Goal: Task Accomplishment & Management: Use online tool/utility

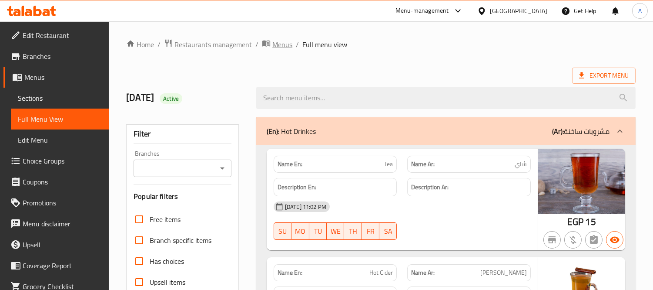
click at [278, 48] on span "Menus" at bounding box center [283, 44] width 20 height 10
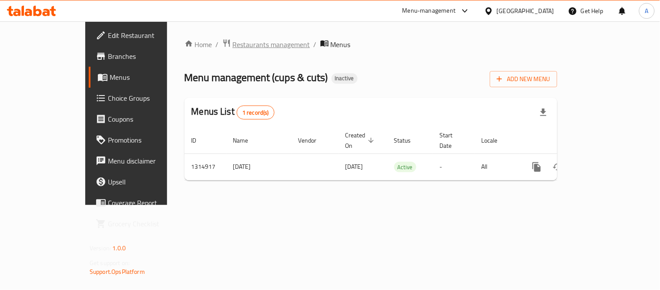
click at [233, 48] on span "Restaurants management" at bounding box center [271, 44] width 77 height 10
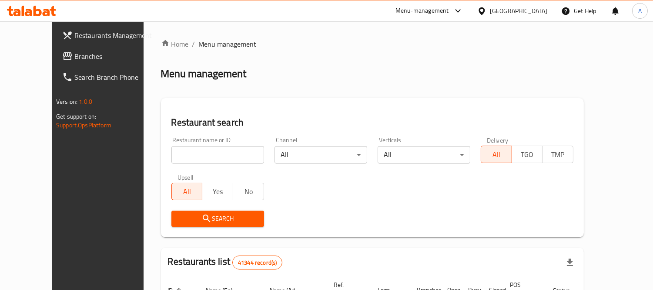
click at [55, 64] on link "Branches" at bounding box center [108, 56] width 106 height 21
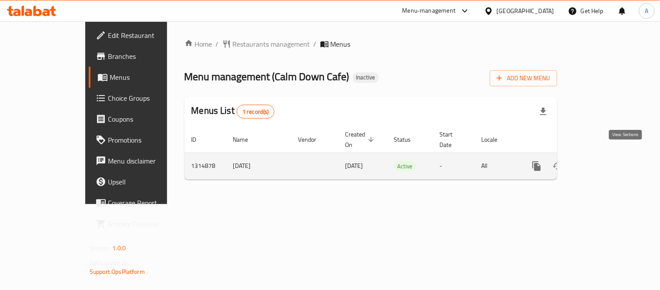
click at [605, 161] on icon "enhanced table" at bounding box center [600, 166] width 10 height 10
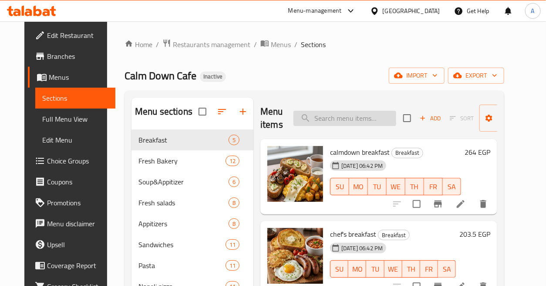
click at [342, 115] on input "search" at bounding box center [344, 118] width 103 height 15
paste input "American Salad"
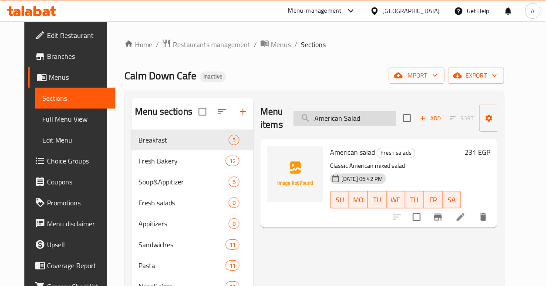
click at [343, 118] on input "American Salad" at bounding box center [344, 118] width 103 height 15
click at [346, 116] on input "American Salad" at bounding box center [344, 118] width 103 height 15
paste input "rabiata Pasta"
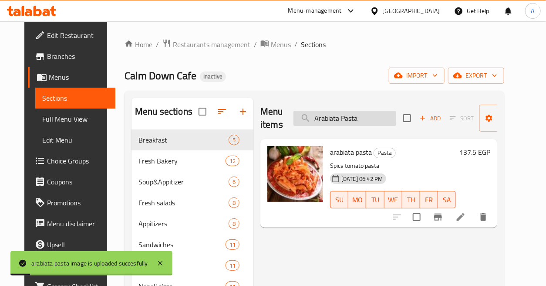
click at [374, 120] on input "Arabiata Pasta" at bounding box center [344, 118] width 103 height 15
paste input "merican Salad"
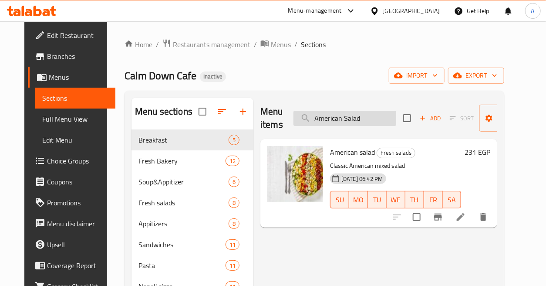
click at [379, 116] on input "American Salad" at bounding box center [344, 118] width 103 height 15
paste input "tlantic Salmon"
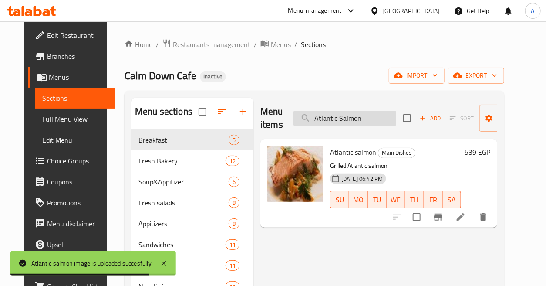
click at [370, 114] on input "Atlantic Salmon" at bounding box center [344, 118] width 103 height 15
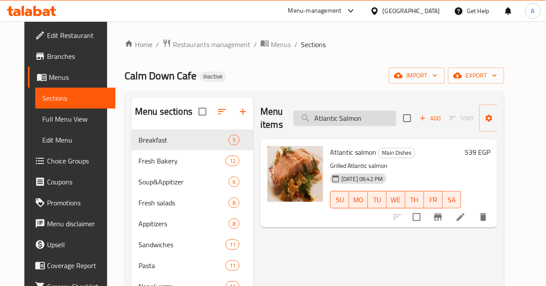
paste input "beef Emmance"
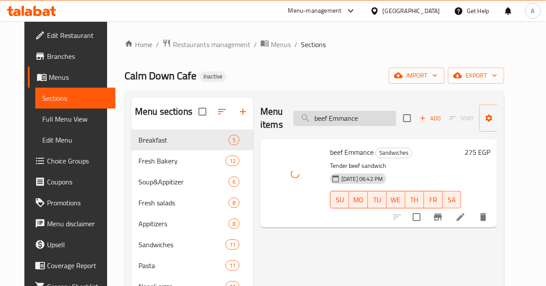
click at [385, 114] on input "beef Emmance" at bounding box center [344, 118] width 103 height 15
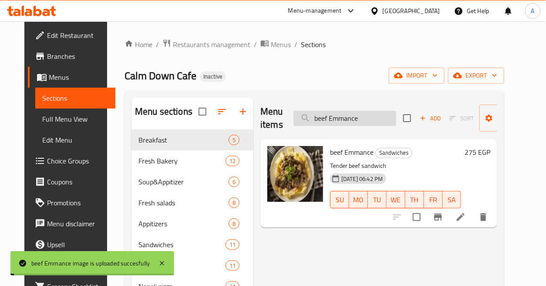
click at [385, 114] on input "beef Emmance" at bounding box center [344, 118] width 103 height 15
paste input "fajita sandwich"
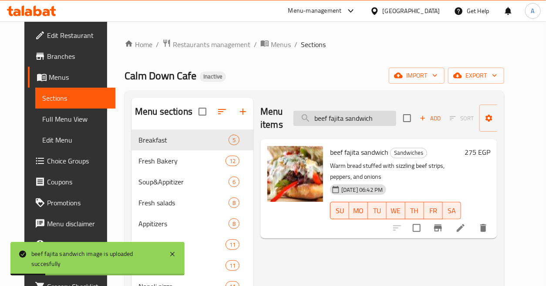
click at [348, 111] on input "beef fajita sandwich" at bounding box center [344, 118] width 103 height 15
paste input "Beef Gravy"
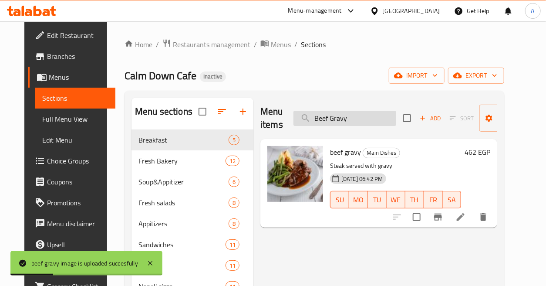
click at [365, 121] on input "Beef Gravy" at bounding box center [344, 118] width 103 height 15
paste input "Montreal"
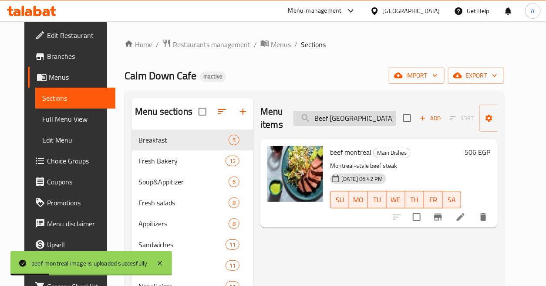
click at [368, 121] on input "Beef Montreal" at bounding box center [344, 118] width 103 height 15
click at [369, 120] on input "Beef Montreal" at bounding box center [344, 118] width 103 height 15
paste input "Steak"
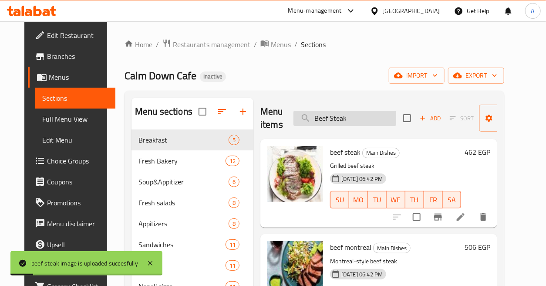
click at [375, 112] on input "Beef Steak" at bounding box center [344, 118] width 103 height 15
paste input "chicken Emmance"
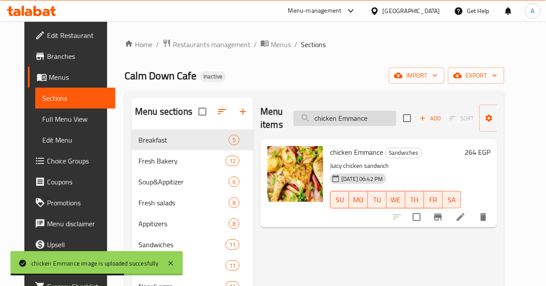
click at [381, 122] on input "chicken Emmance" at bounding box center [344, 118] width 103 height 15
paste input "Chicken Escaloppini"
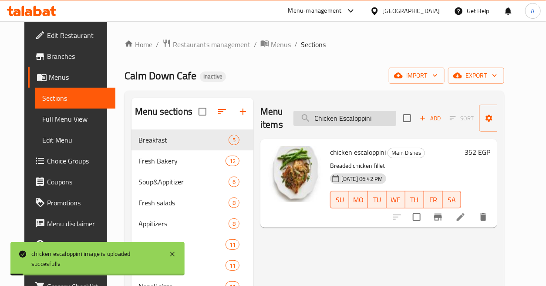
click at [372, 118] on input "Chicken Escaloppini" at bounding box center [344, 118] width 103 height 15
paste input "chicken fajita sandwich"
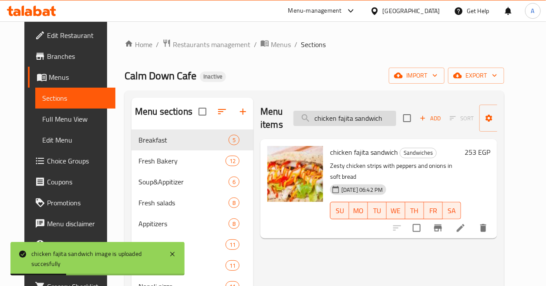
click at [385, 116] on input "chicken fajita sandwich" at bounding box center [344, 118] width 103 height 15
paste input "Chicken Pumpkin"
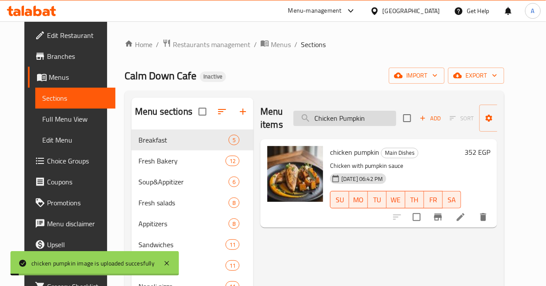
click at [360, 118] on input "Chicken Pumpkin" at bounding box center [344, 118] width 103 height 15
paste input "chicken stuffed sandwich"
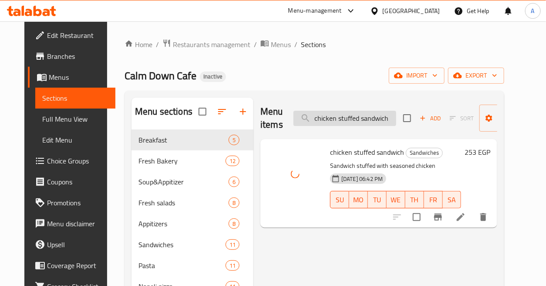
click at [373, 118] on input "chicken stuffed sandwich" at bounding box center [344, 118] width 103 height 15
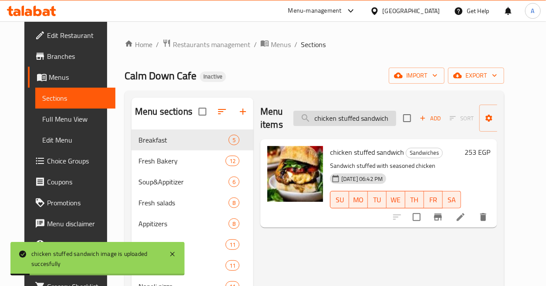
paste input "Chicken Tai Curry"
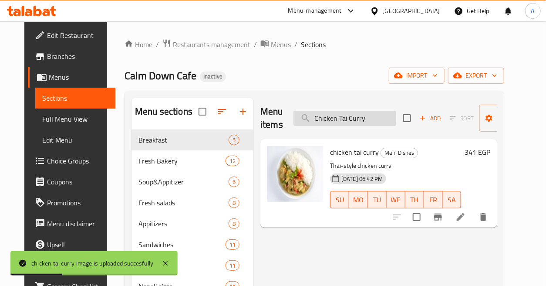
click at [389, 118] on input "Chicken Tai Curry" at bounding box center [344, 118] width 103 height 15
paste input "ocolate Brownie Croissant"
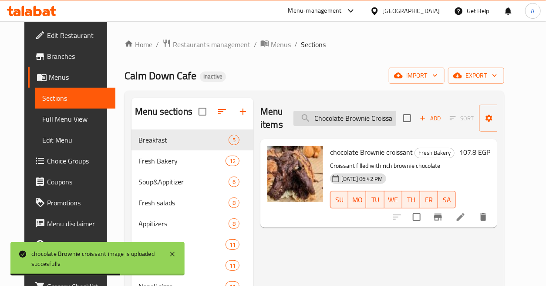
click at [348, 124] on input "Chocolate Brownie Croissant" at bounding box center [344, 118] width 103 height 15
paste input "Croissant Rol"
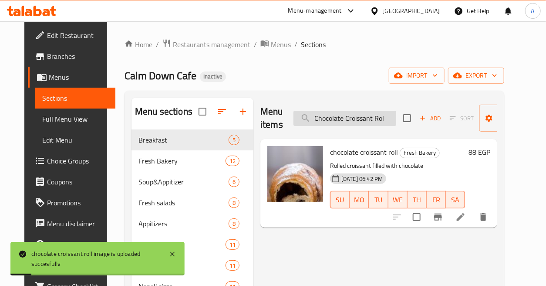
click at [364, 114] on input "Chocolate Croissant Rol" at bounding box center [344, 118] width 103 height 15
paste input "club sandwich"
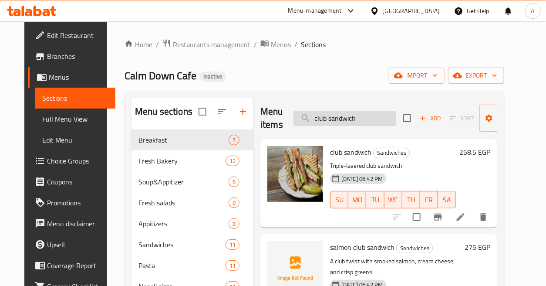
click at [369, 120] on input "club sandwich" at bounding box center [344, 118] width 103 height 15
paste input "Cookies Dough Croissant"
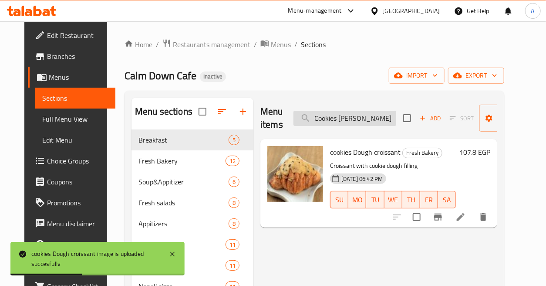
click at [350, 121] on input "Cookies Dough Croissant" at bounding box center [344, 118] width 103 height 15
paste input "Dubai Chocolate Waffle"
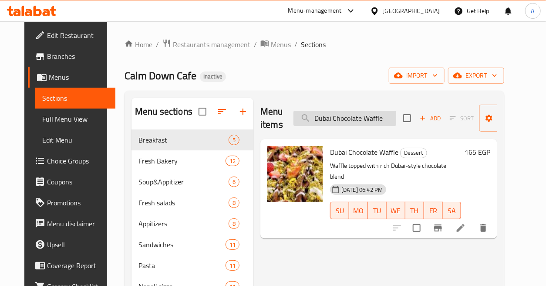
click at [347, 122] on input "Dubai Chocolate Waffle" at bounding box center [344, 118] width 103 height 15
paste input "Fruit"
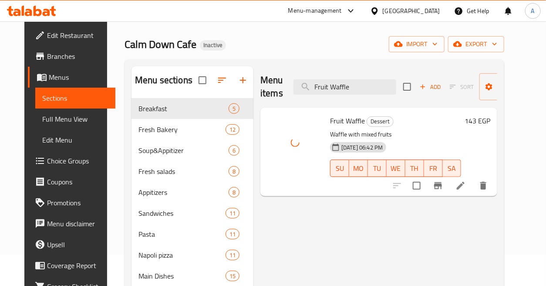
scroll to position [48, 0]
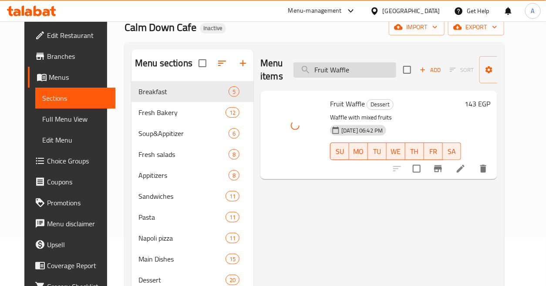
click at [380, 72] on input "Fruit Waffle" at bounding box center [344, 69] width 103 height 15
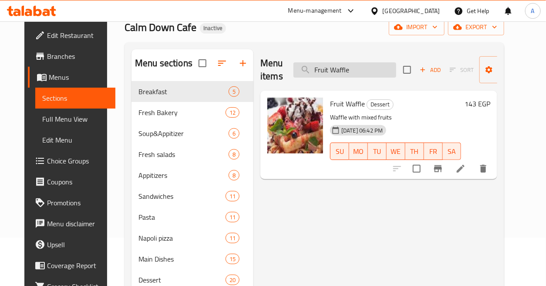
paste input "jalapeno sandwich"
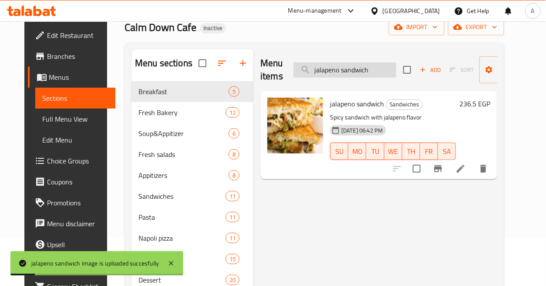
click at [384, 71] on input "jalapeno sandwich" at bounding box center [344, 69] width 103 height 15
paste input "Mango Éclair"
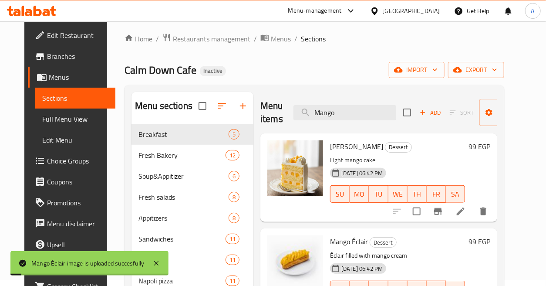
scroll to position [0, 0]
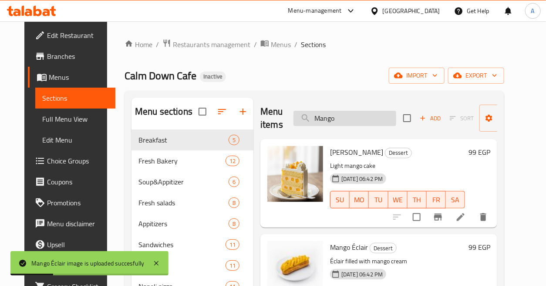
click at [357, 118] on input "Mango" at bounding box center [344, 118] width 103 height 15
paste input "eat Balls"
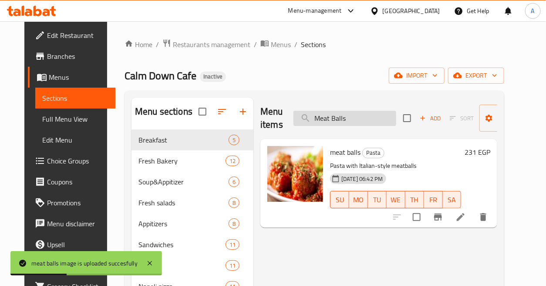
click at [359, 120] on input "Meat Balls" at bounding box center [344, 118] width 103 height 15
paste input "Negresco (Pasta)"
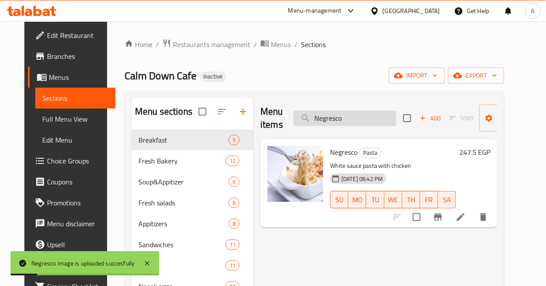
click at [362, 118] on input "Negresco" at bounding box center [344, 118] width 103 height 15
paste input "Panuzo Steak Pizza"
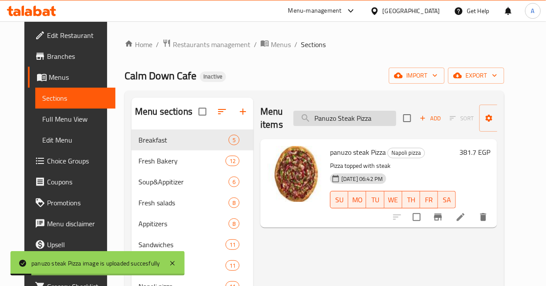
click at [391, 124] on input "Panuzo Steak Pizza" at bounding box center [344, 118] width 103 height 15
paste input "istachio Éclair"
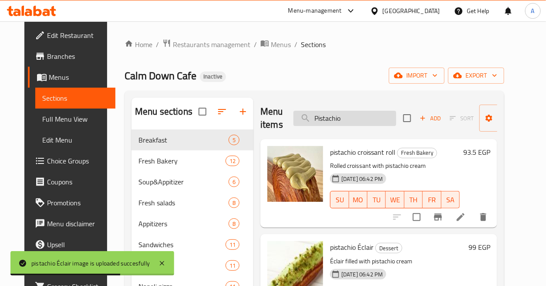
click at [366, 123] on input "Pistachio" at bounding box center [344, 118] width 103 height 15
click at [366, 122] on input "Pistachio" at bounding box center [344, 118] width 103 height 15
click at [367, 122] on input "Pistachio" at bounding box center [344, 118] width 103 height 15
paste input "Ribson Salad"
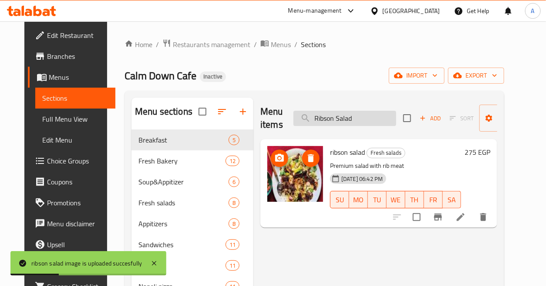
click at [375, 111] on input "Ribson Salad" at bounding box center [344, 118] width 103 height 15
paste input "osto Burata Pizza"
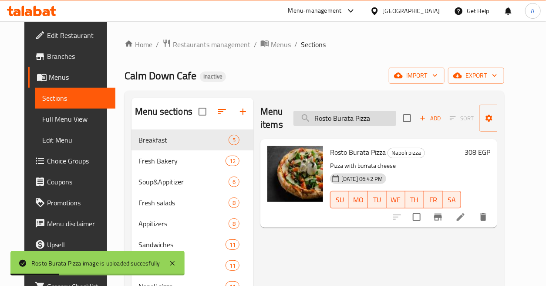
click at [375, 112] on input "Rosto Burata Pizza" at bounding box center [344, 118] width 103 height 15
paste input "salmon club sandwich"
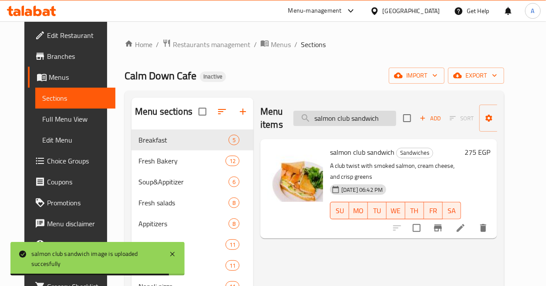
click at [365, 111] on input "salmon club sandwich" at bounding box center [344, 118] width 103 height 15
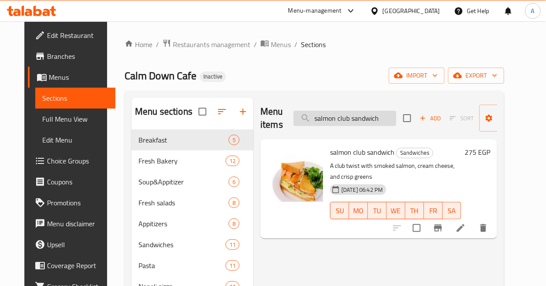
paste input "Salmon Pasta"
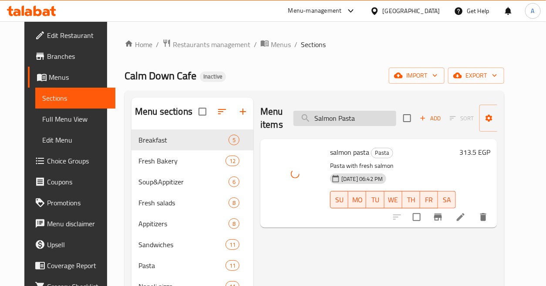
click at [360, 114] on input "Salmon Pasta" at bounding box center [344, 118] width 103 height 15
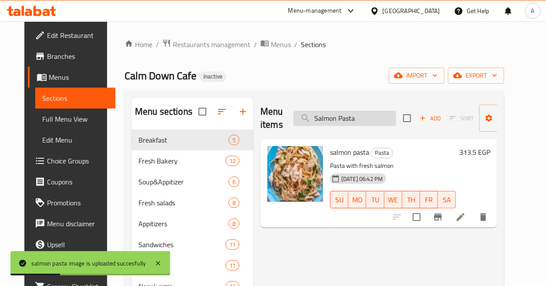
paste input "Salad"
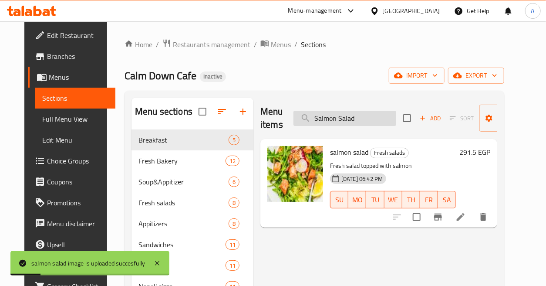
click at [376, 118] on input "Salmon Salad" at bounding box center [344, 118] width 103 height 15
paste input "n Sebastian"
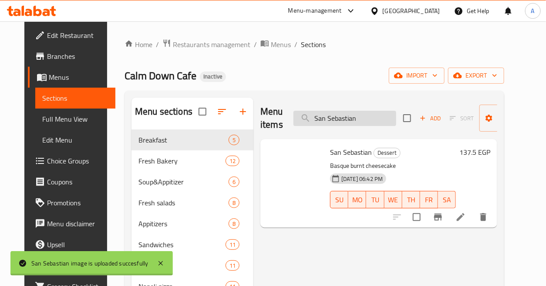
click at [369, 115] on input "San Sebastian" at bounding box center [344, 118] width 103 height 15
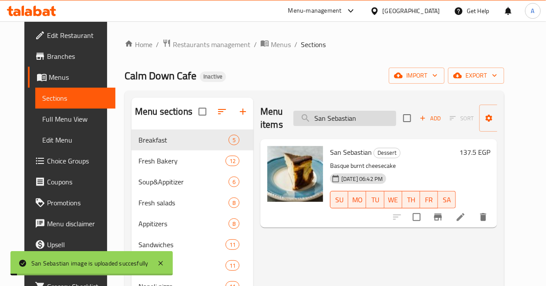
click at [369, 115] on input "San Sebastian" at bounding box center [344, 118] width 103 height 15
paste input "usage Croissant"
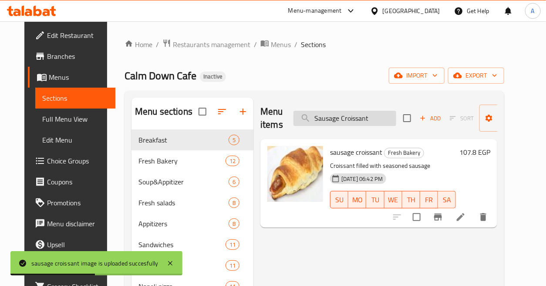
click at [352, 122] on input "Sausage Croissant" at bounding box center [344, 118] width 103 height 15
paste input "eafood Pasta"
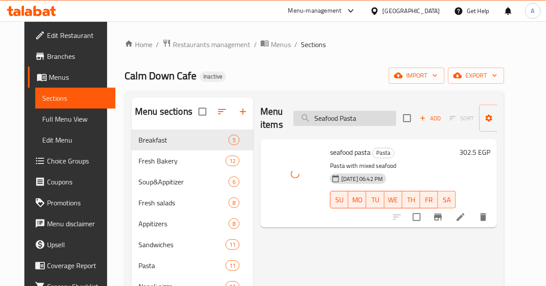
click at [354, 113] on input "Seafood Pasta" at bounding box center [344, 118] width 103 height 15
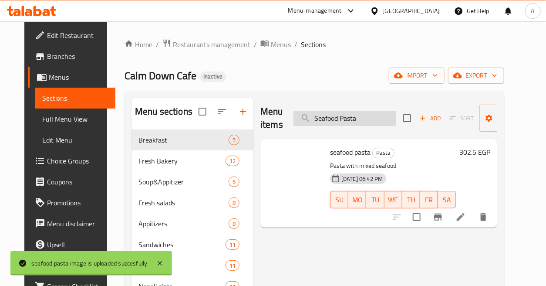
click at [354, 113] on input "Seafood Pasta" at bounding box center [344, 118] width 103 height 15
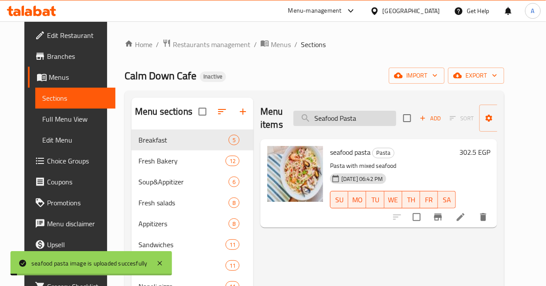
click at [354, 113] on input "Seafood Pasta" at bounding box center [344, 118] width 103 height 15
paste input "hrimp Avocado Salad"
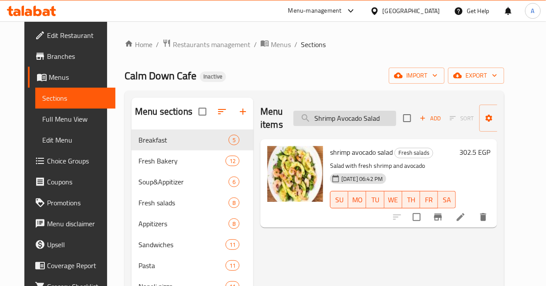
click at [379, 113] on input "Shrimp Avocado Salad" at bounding box center [344, 118] width 103 height 15
paste input "Pasta"
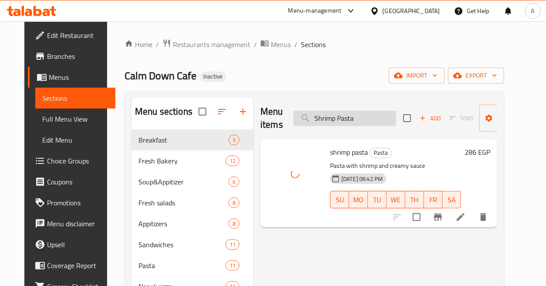
click at [367, 124] on input "Shrimp Pasta" at bounding box center [344, 118] width 103 height 15
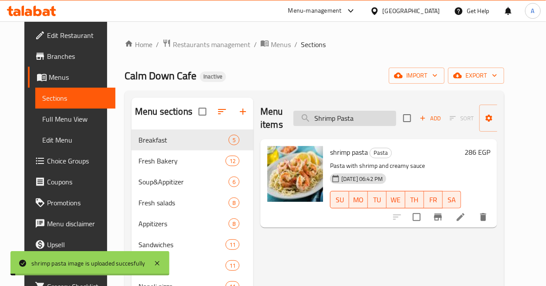
click at [367, 124] on input "Shrimp Pasta" at bounding box center [344, 118] width 103 height 15
paste input "Tiramisu Éclair"
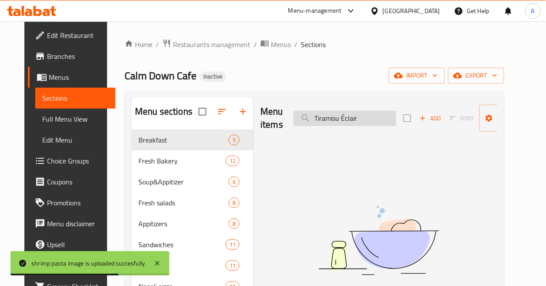
click at [350, 116] on input "Tiramisu Éclair" at bounding box center [344, 118] width 103 height 15
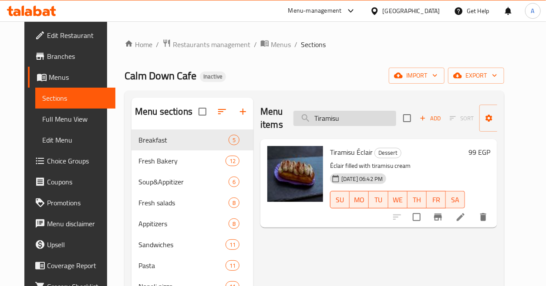
click at [379, 115] on input "Tiramisu" at bounding box center [344, 118] width 103 height 15
paste input "una Salad"
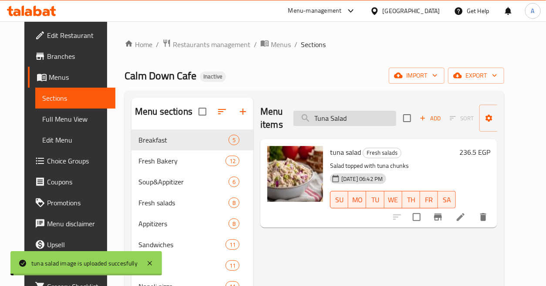
click at [372, 114] on input "Tuna Salad" at bounding box center [344, 118] width 103 height 15
paste input "ndwich"
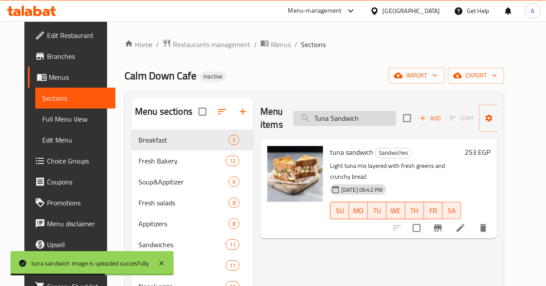
click at [368, 118] on input "Tuna Sandwich" at bounding box center [344, 118] width 103 height 15
paste input "Waffle Caramel"
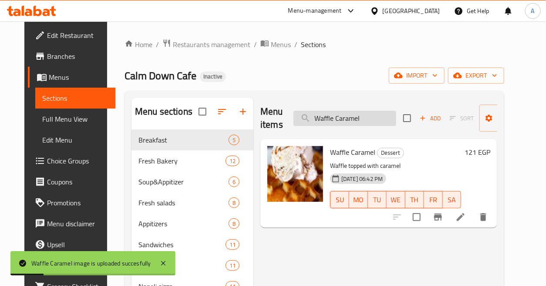
click at [355, 114] on input "Waffle Caramel" at bounding box center [344, 118] width 103 height 15
paste input "Lotus"
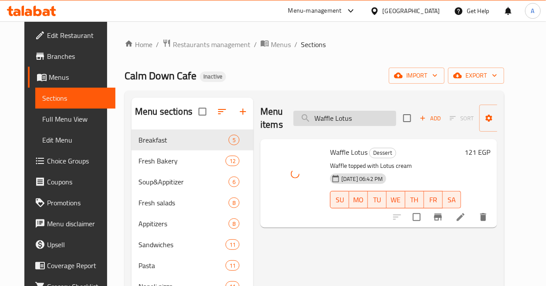
click at [360, 116] on input "Waffle Lotus" at bounding box center [344, 118] width 103 height 15
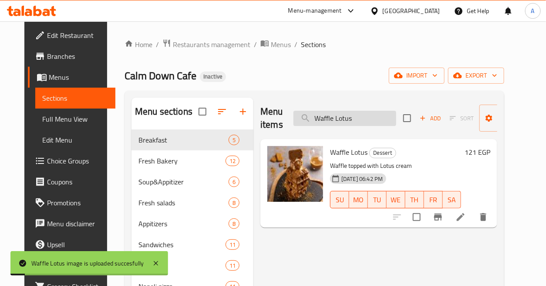
paste input "Nutella"
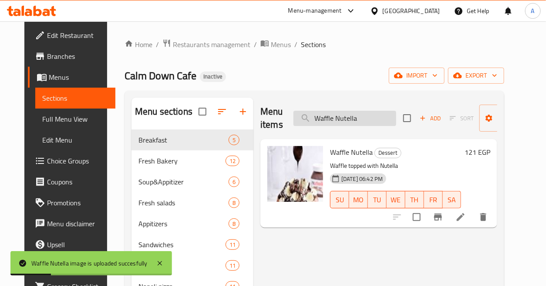
click at [360, 115] on input "Waffle Nutella" at bounding box center [344, 118] width 103 height 15
paste input "Pistachio"
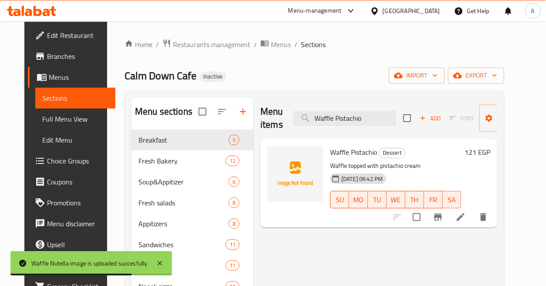
type input "Waffle Pistachio"
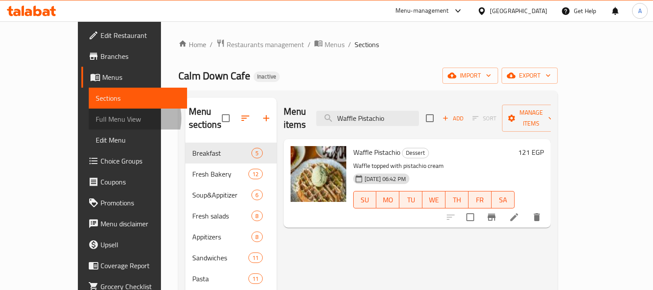
click at [96, 118] on span "Full Menu View" at bounding box center [138, 119] width 84 height 10
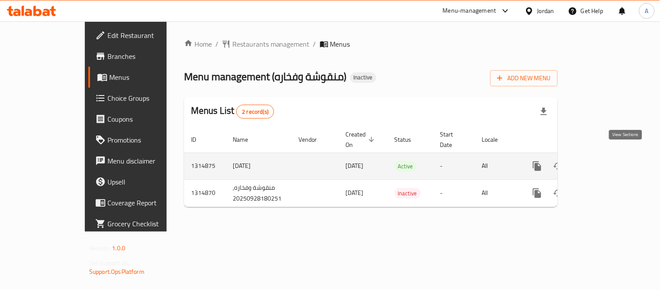
click at [606, 161] on icon "enhanced table" at bounding box center [600, 166] width 10 height 10
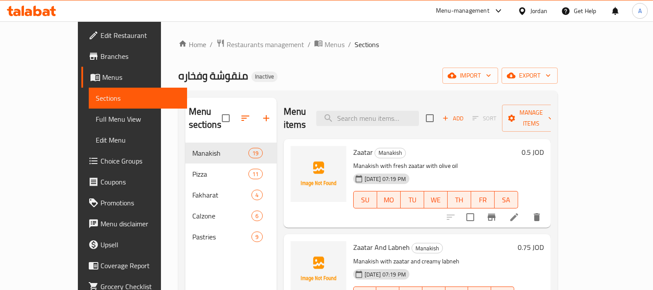
click at [399, 61] on div "Home / Restaurants management / Menus / Sections منقوشة وفخاره Inactive import …" at bounding box center [368, 216] width 380 height 355
